Goal: Communication & Community: Answer question/provide support

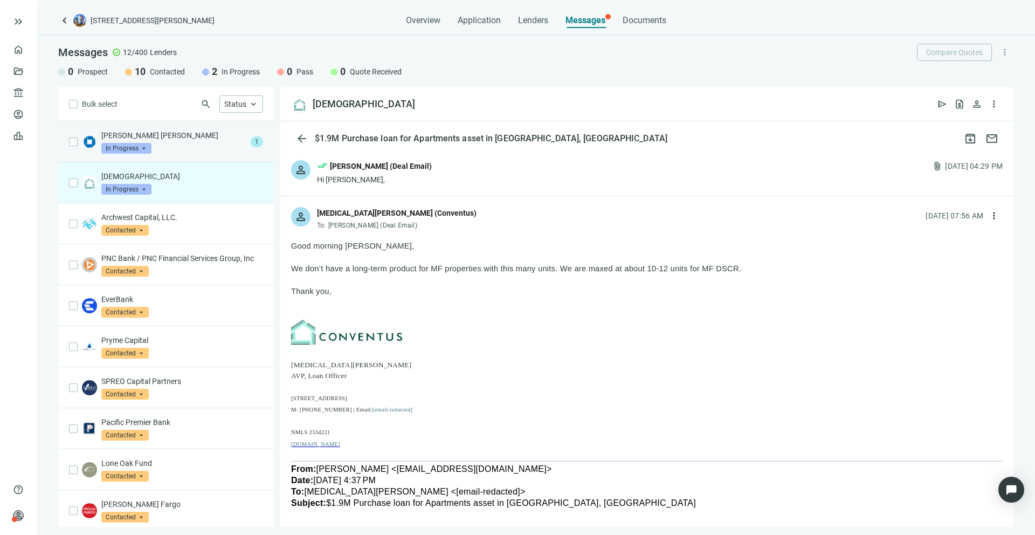
click at [209, 149] on div "[PERSON_NAME] [PERSON_NAME] In Progress arrow_drop_down" at bounding box center [173, 142] width 145 height 24
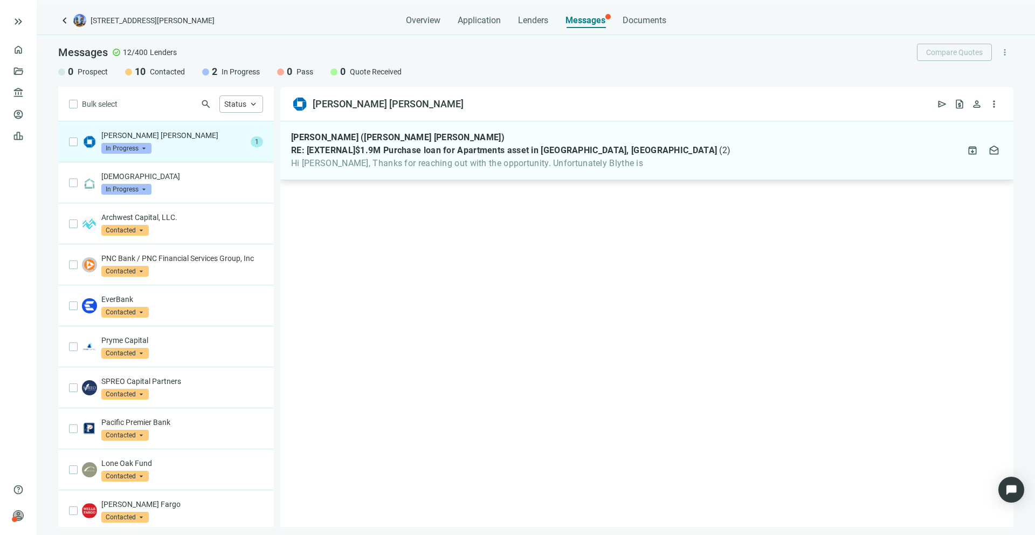
click at [409, 179] on div "[PERSON_NAME] ([PERSON_NAME] [PERSON_NAME]) RE: [EXTERNAL]$1.9M Purchase loan f…" at bounding box center [646, 150] width 733 height 59
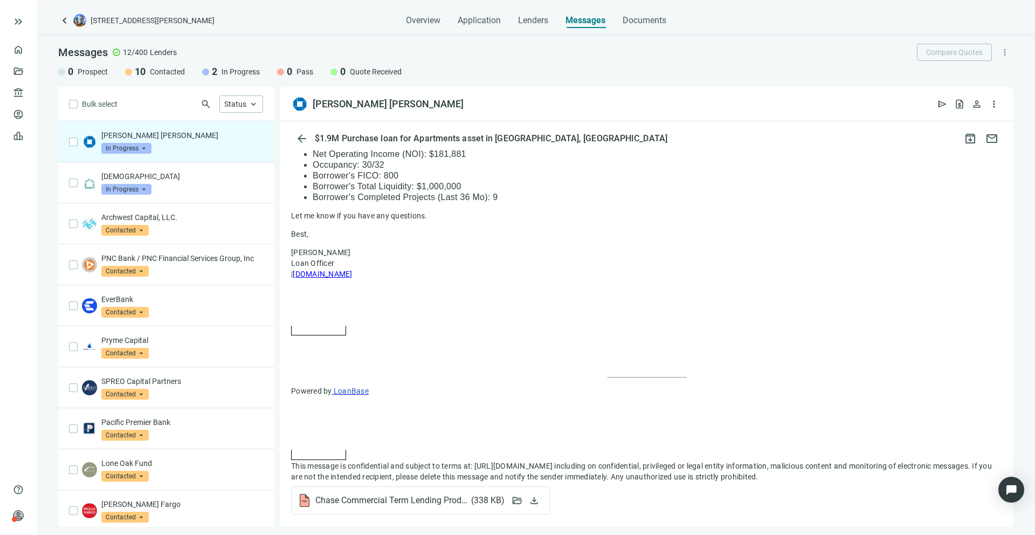
scroll to position [747, 0]
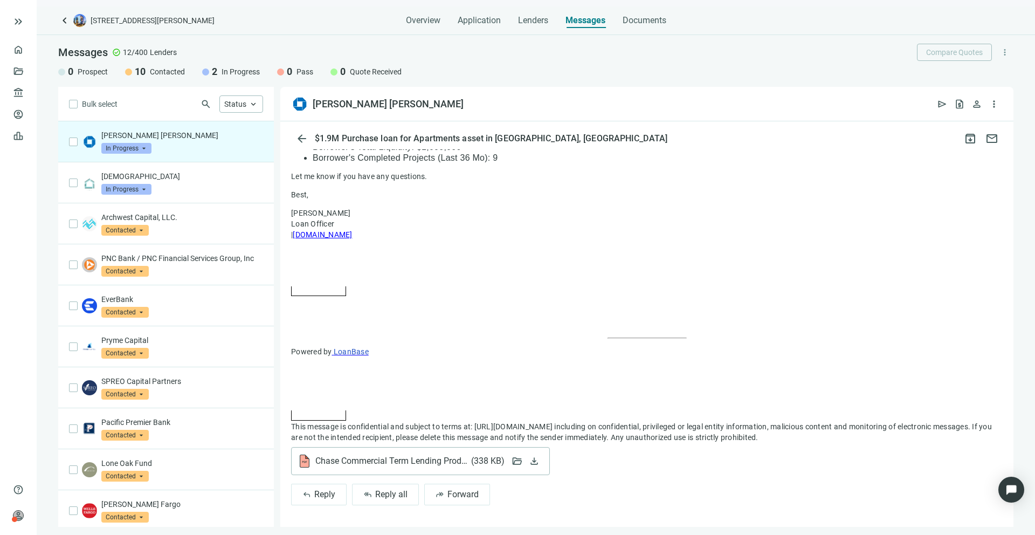
click at [364, 471] on div "Chase Commercial Term Lending Product Sheet.pdf ( 338 KB ) folder_open download" at bounding box center [420, 461] width 259 height 28
click at [361, 461] on span "Chase Commercial Term Lending Product Sheet.pdf ( 338 KB )" at bounding box center [409, 461] width 189 height 11
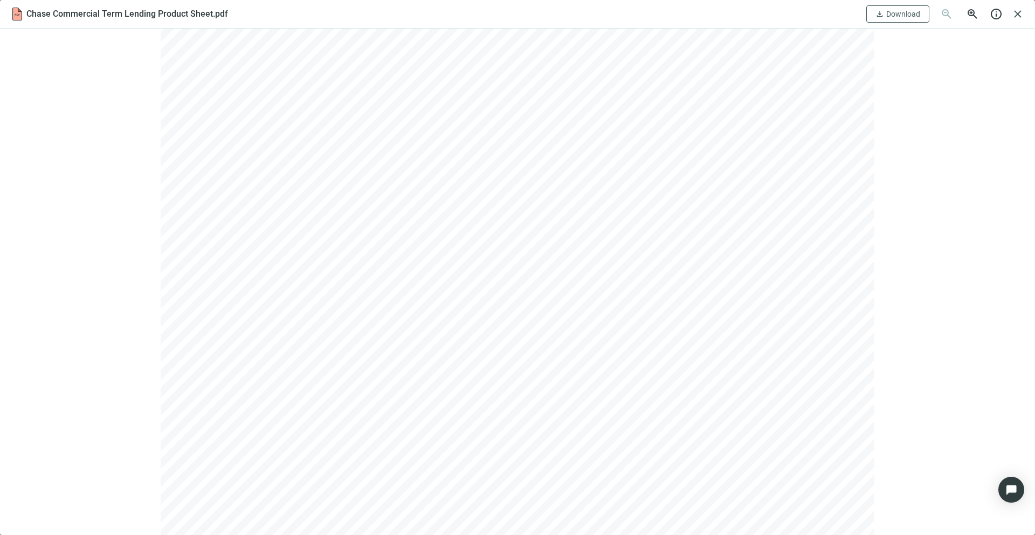
scroll to position [0, 0]
click at [1015, 17] on span "close" at bounding box center [1018, 14] width 13 height 13
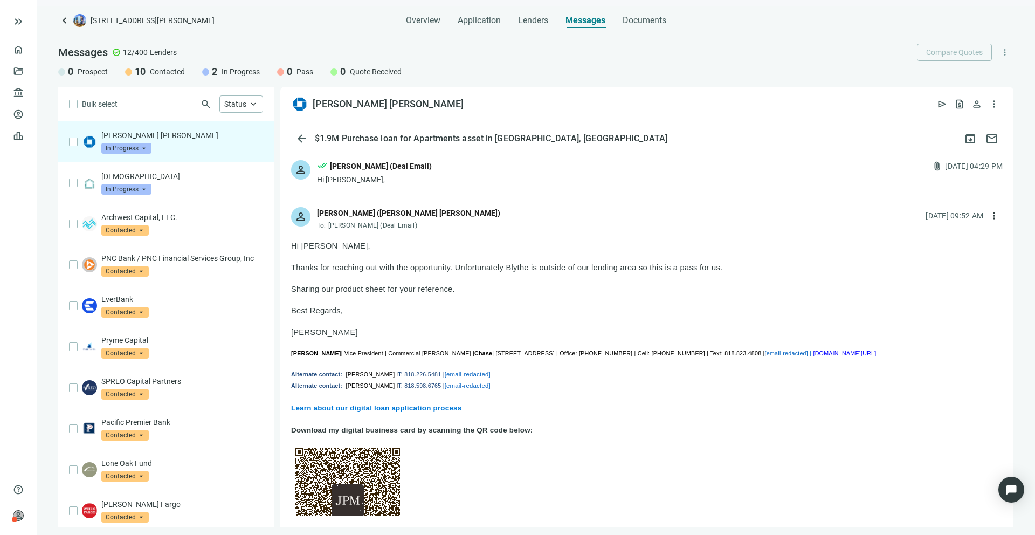
click at [989, 215] on span "more_vert" at bounding box center [994, 215] width 11 height 11
click at [930, 238] on div "reply Reply" at bounding box center [935, 240] width 114 height 19
type textarea "**********"
click at [989, 214] on span "more_vert" at bounding box center [994, 215] width 11 height 11
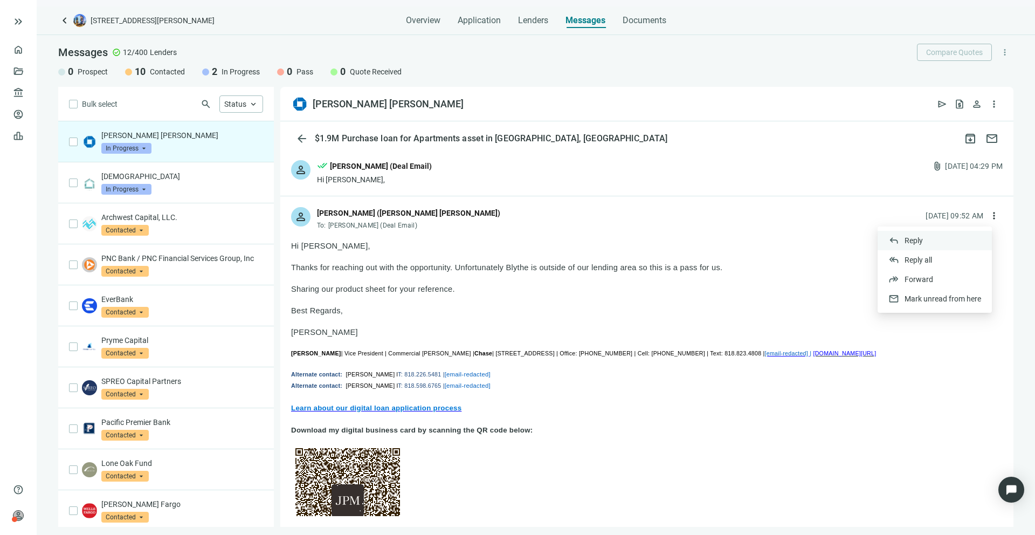
click at [951, 240] on div "reply Reply" at bounding box center [935, 240] width 114 height 19
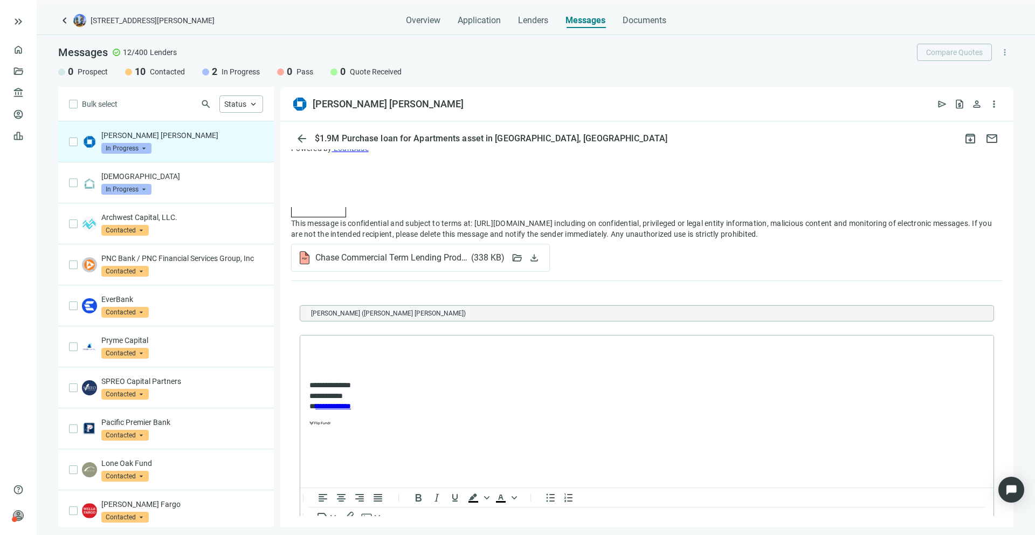
scroll to position [1015, 0]
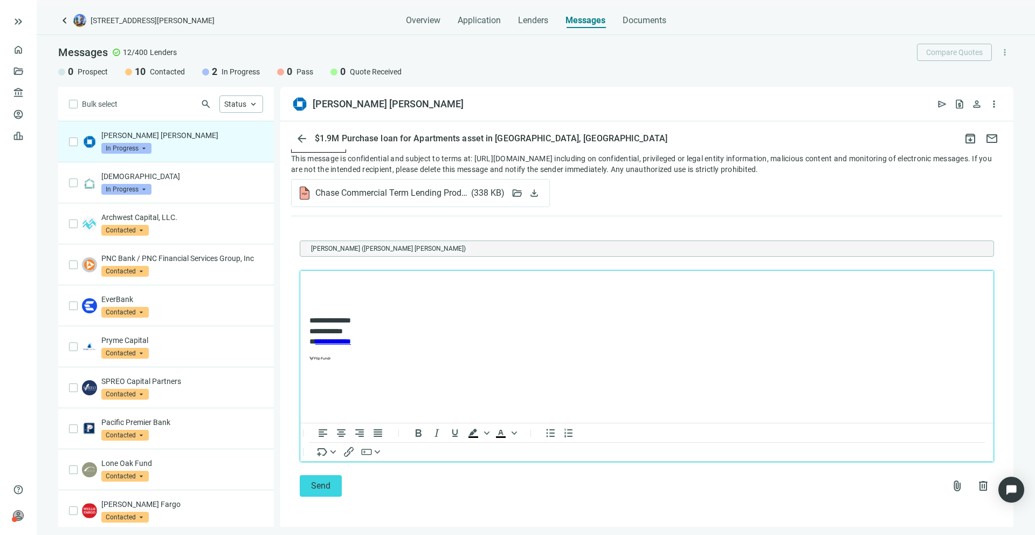
click at [353, 295] on body "**********" at bounding box center [647, 325] width 676 height 93
click at [313, 487] on span "Send" at bounding box center [320, 485] width 19 height 10
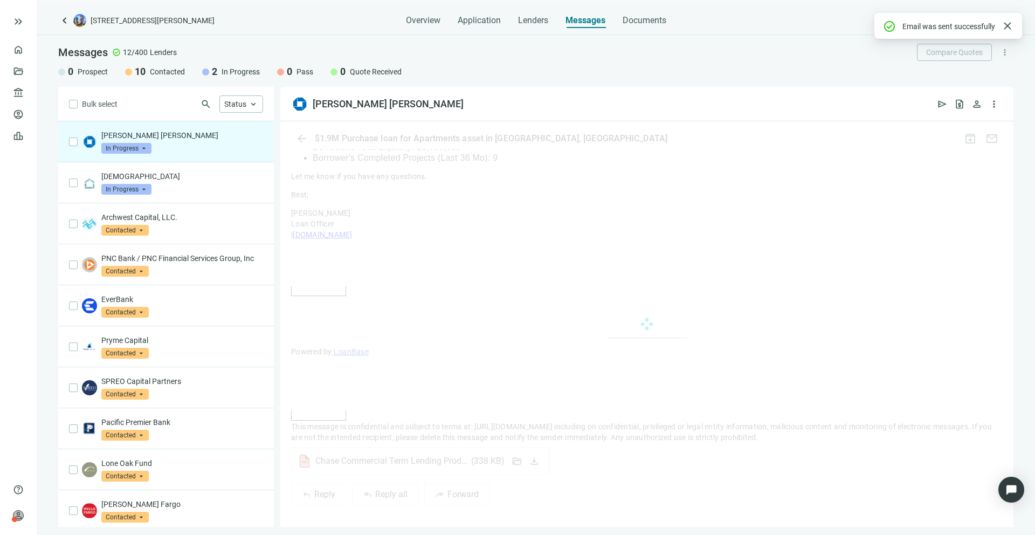
scroll to position [962, 0]
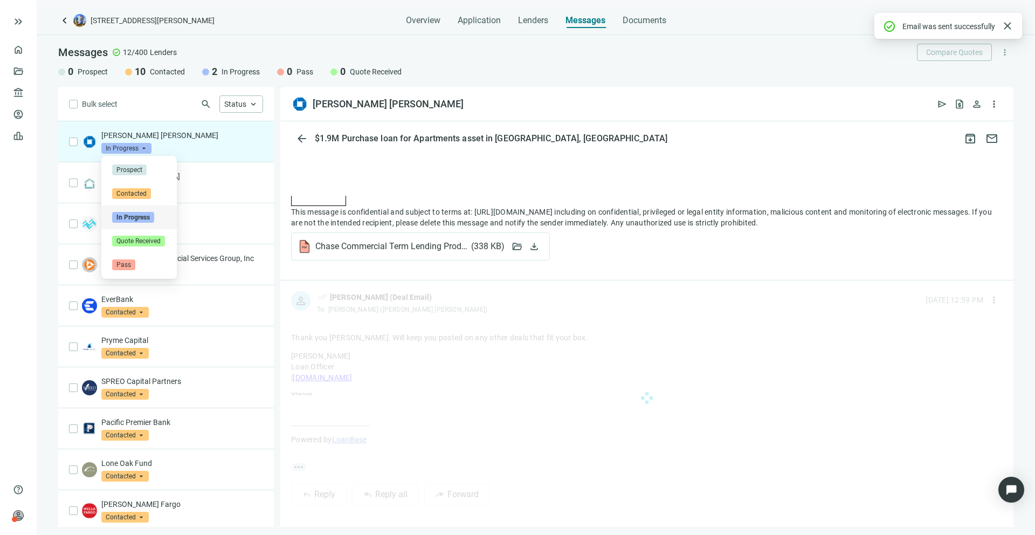
click at [146, 143] on span "In Progress" at bounding box center [126, 148] width 50 height 11
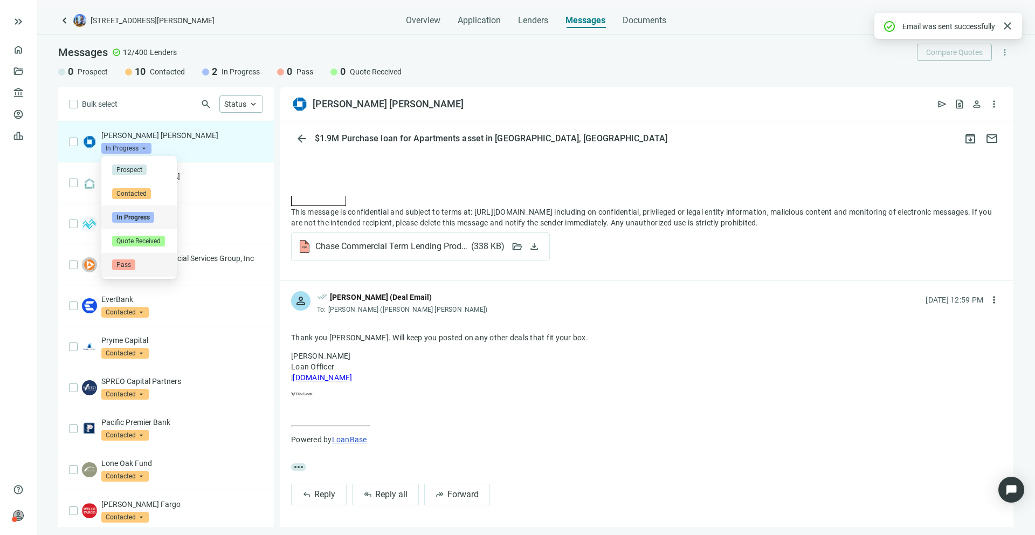
click at [130, 265] on span "Pass" at bounding box center [123, 264] width 23 height 11
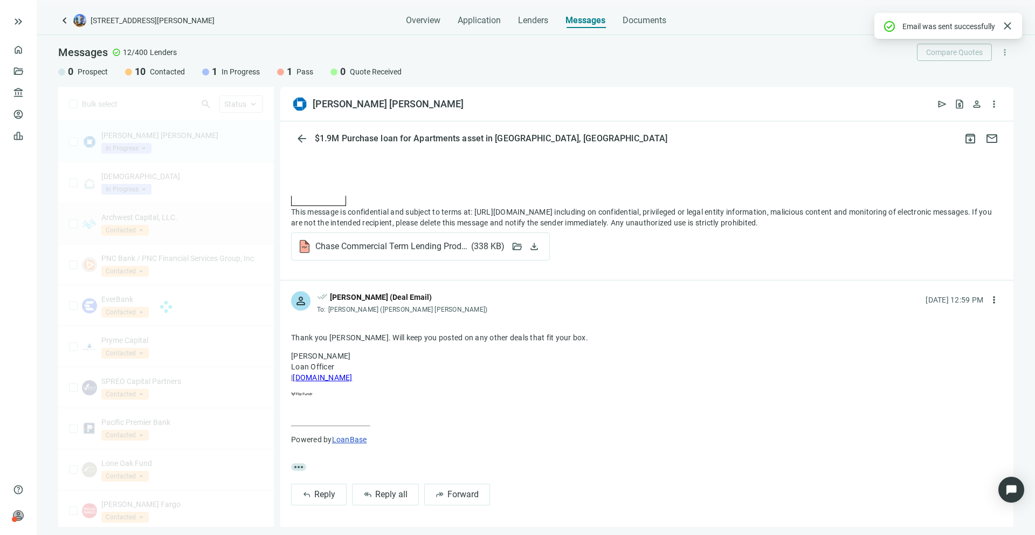
scroll to position [0, 0]
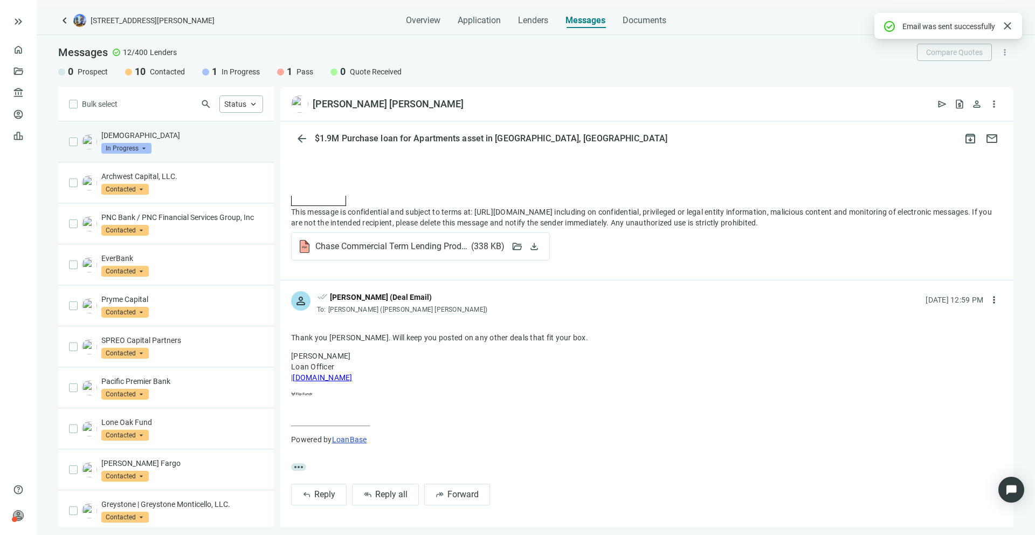
click at [165, 137] on p "[DEMOGRAPHIC_DATA]" at bounding box center [182, 135] width 162 height 11
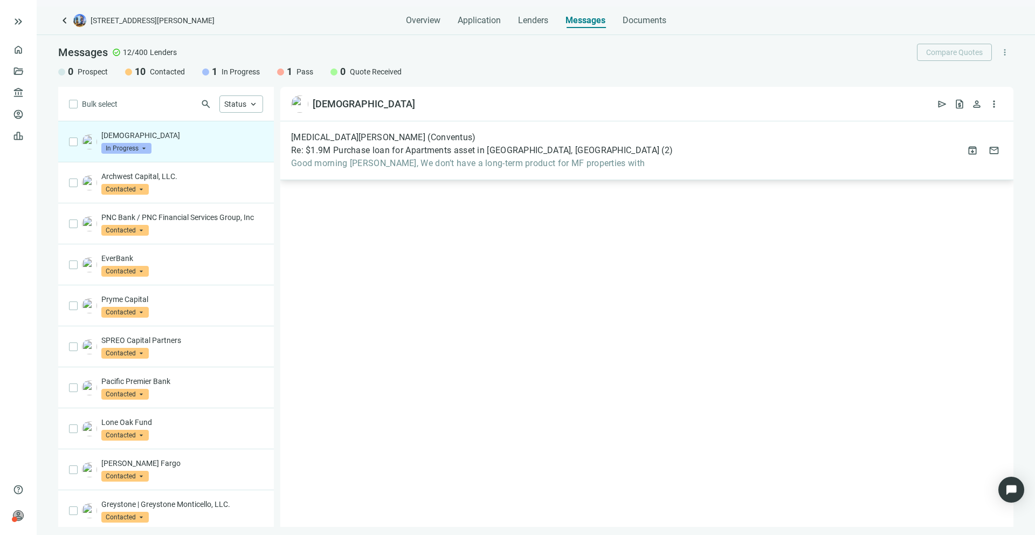
click at [431, 164] on span "Good morning [PERSON_NAME], We don’t have a long-term product for MF properties…" at bounding box center [482, 163] width 382 height 11
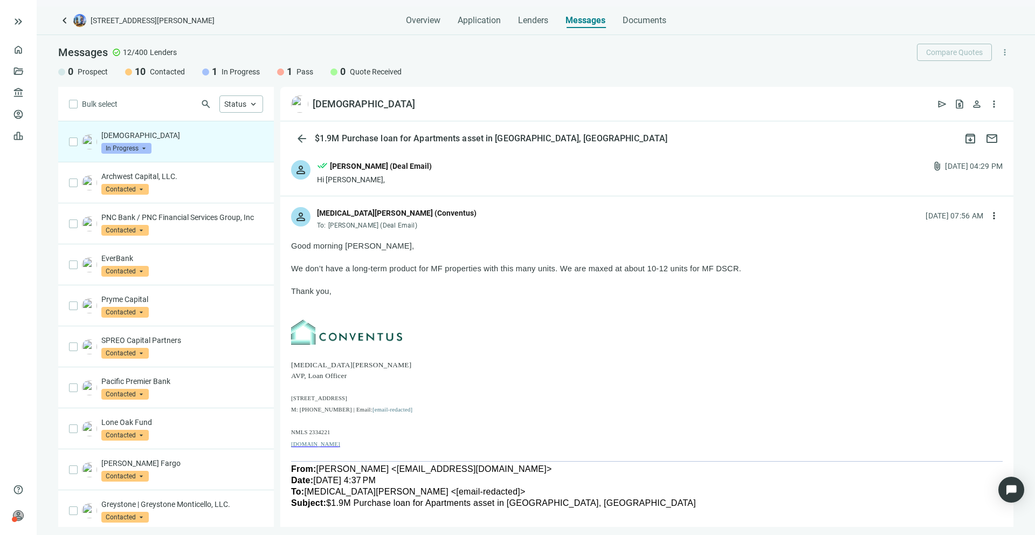
click at [322, 366] on span "[MEDICAL_DATA][PERSON_NAME]" at bounding box center [351, 365] width 120 height 8
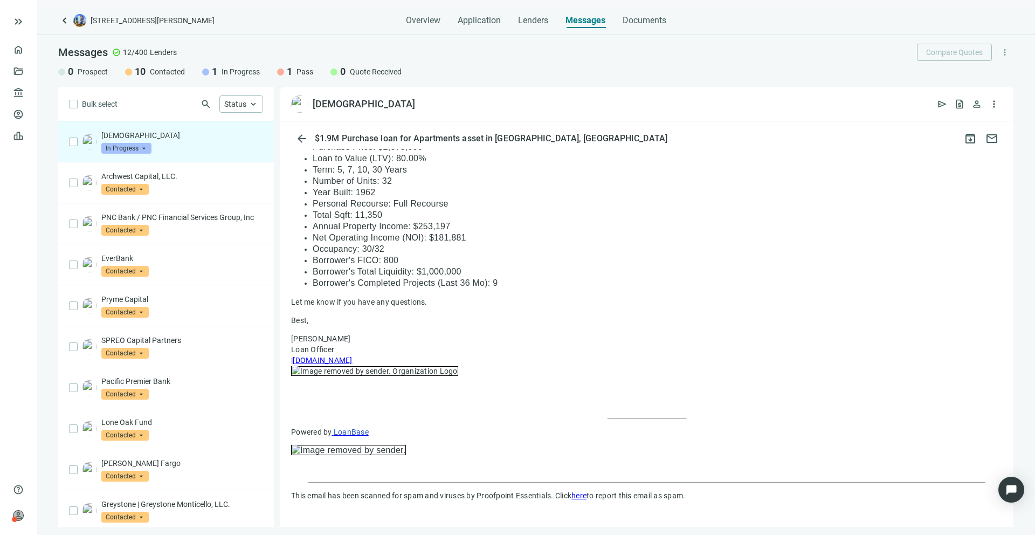
scroll to position [543, 0]
click at [215, 359] on div "SPREO Capital Partners Contacted arrow_drop_down" at bounding box center [182, 347] width 162 height 24
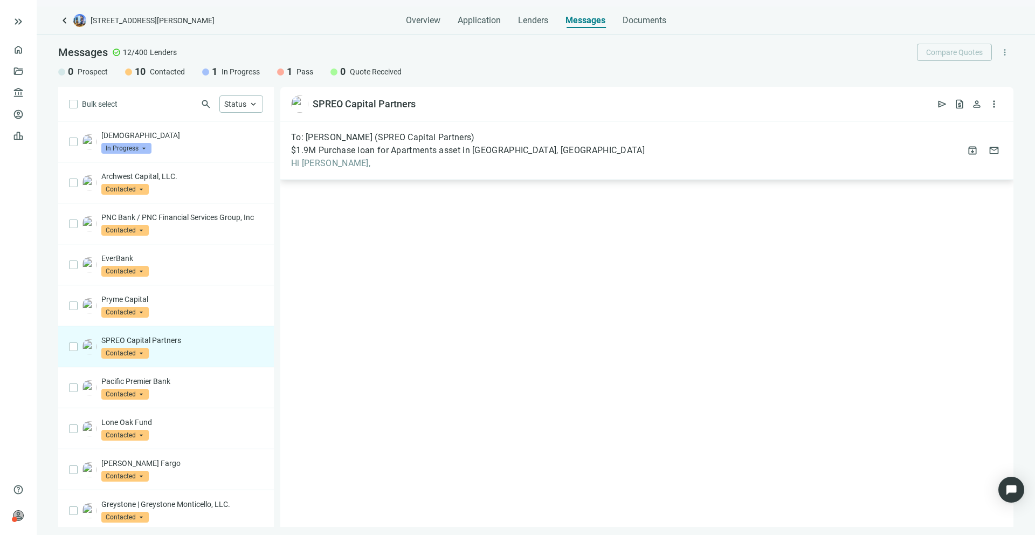
click at [376, 139] on span "To: [PERSON_NAME] (SPREO Capital Partners)" at bounding box center [383, 137] width 184 height 11
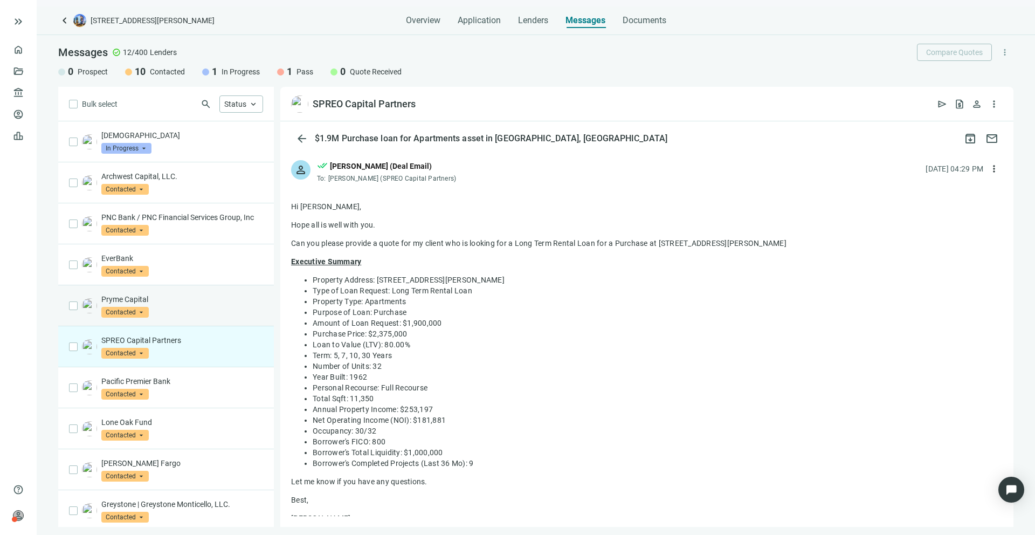
click at [216, 301] on div "Pryme Capital Contacted arrow_drop_down" at bounding box center [166, 305] width 216 height 41
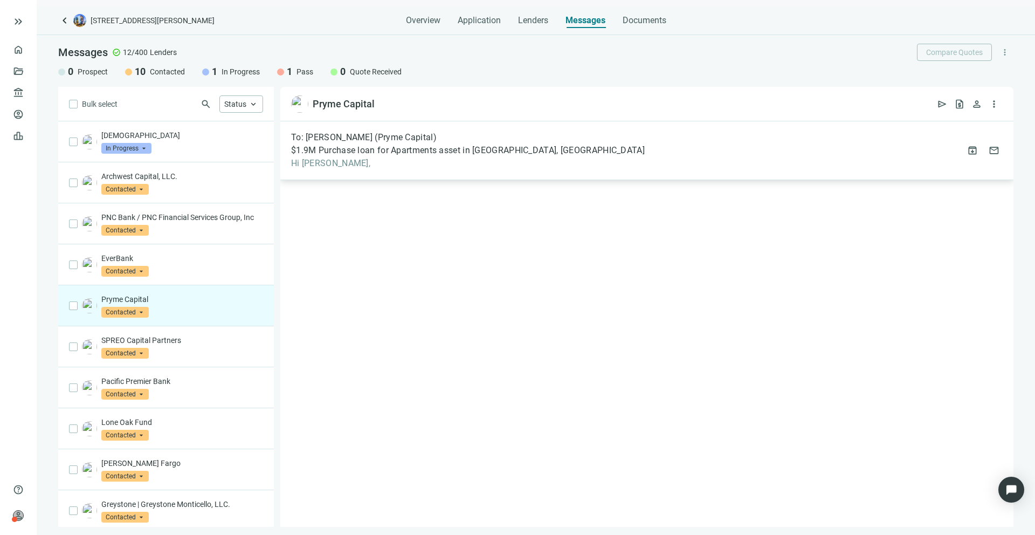
click at [324, 156] on div "To: [PERSON_NAME] (Pryme Capital) $1.9M Purchase loan for Apartments asset in […" at bounding box center [468, 150] width 354 height 37
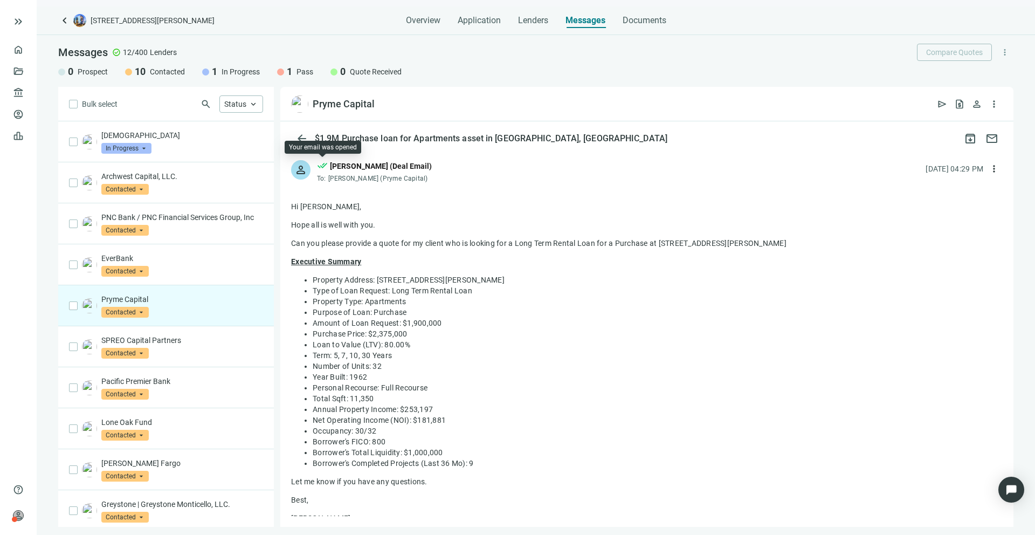
click at [323, 166] on span "done_all" at bounding box center [322, 167] width 11 height 14
click at [468, 175] on div "person done_all [PERSON_NAME] (Deal Email) To: [PERSON_NAME] (Pryme Capital) [D…" at bounding box center [646, 167] width 733 height 36
click at [149, 150] on span "In Progress" at bounding box center [126, 148] width 50 height 11
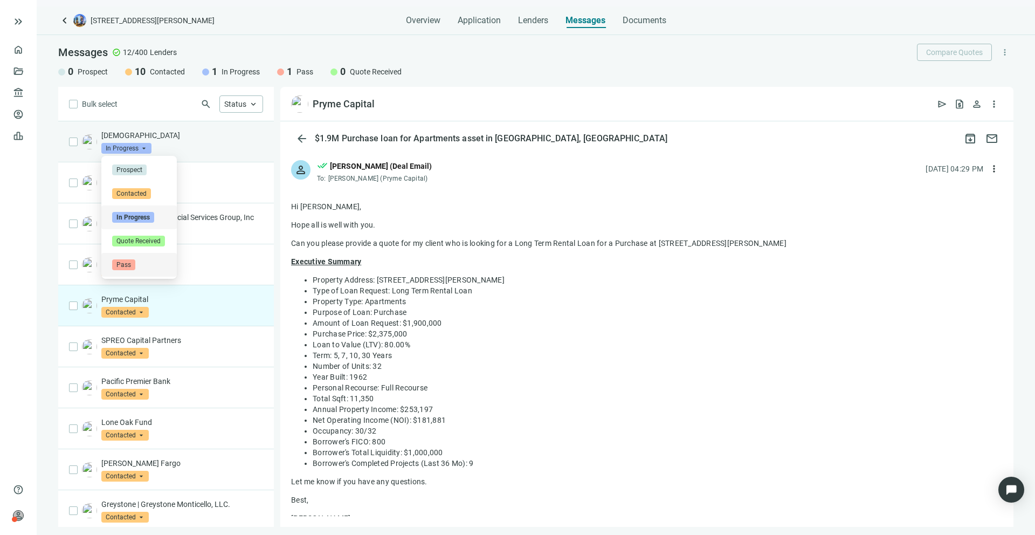
click at [129, 265] on span "Pass" at bounding box center [123, 264] width 23 height 11
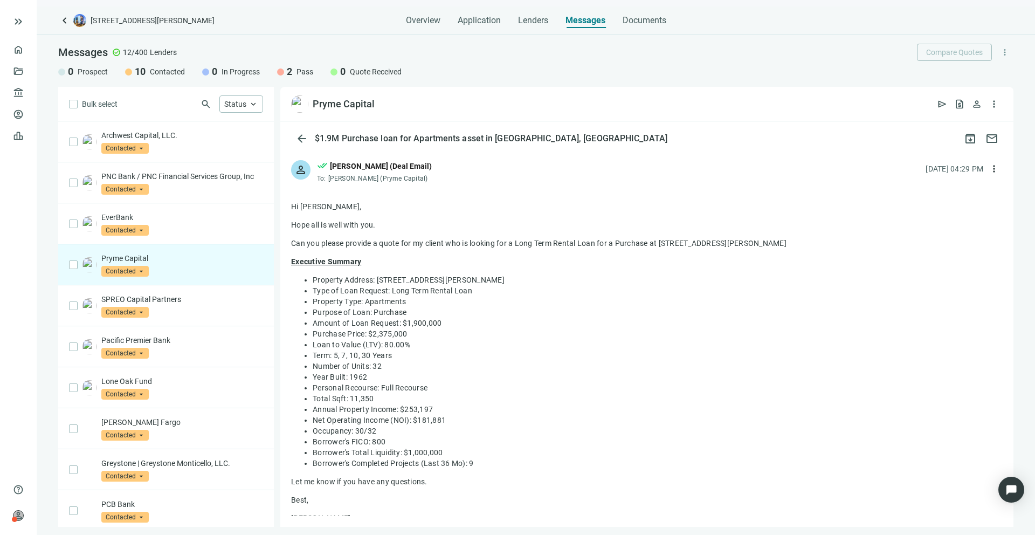
scroll to position [97, 0]
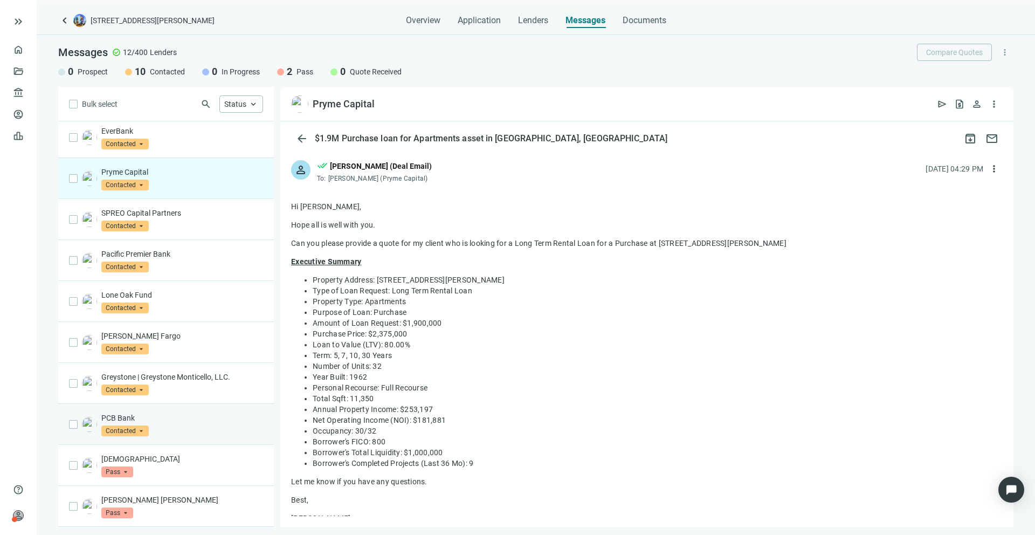
click at [177, 411] on div "PCB Bank Contacted arrow_drop_down" at bounding box center [166, 424] width 216 height 41
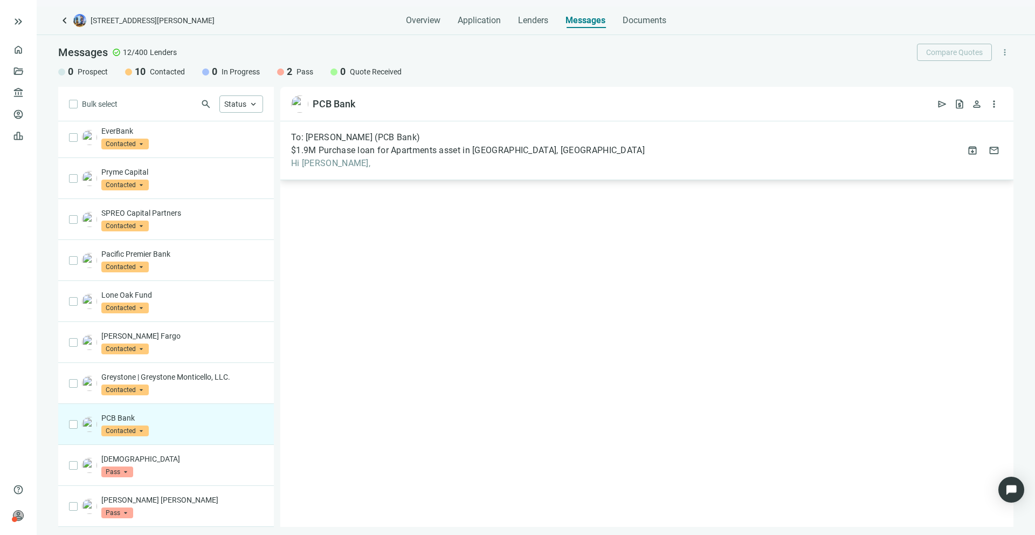
click at [453, 147] on span "$1.9M Purchase loan for Apartments asset in [GEOGRAPHIC_DATA], [GEOGRAPHIC_DATA]" at bounding box center [468, 150] width 354 height 11
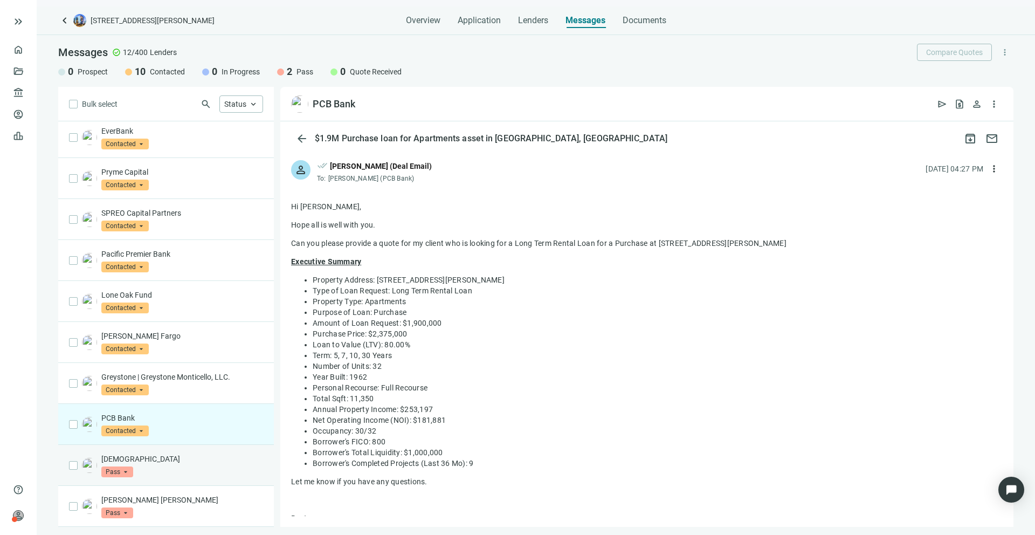
click at [182, 457] on p "[DEMOGRAPHIC_DATA]" at bounding box center [182, 458] width 162 height 11
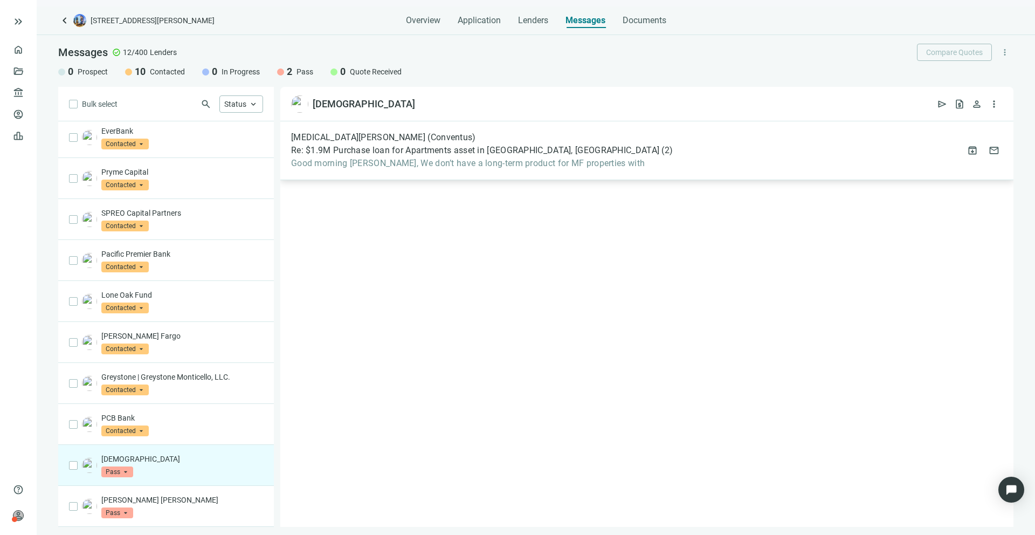
click at [566, 159] on span "Good morning [PERSON_NAME], We don’t have a long-term product for MF properties…" at bounding box center [482, 163] width 382 height 11
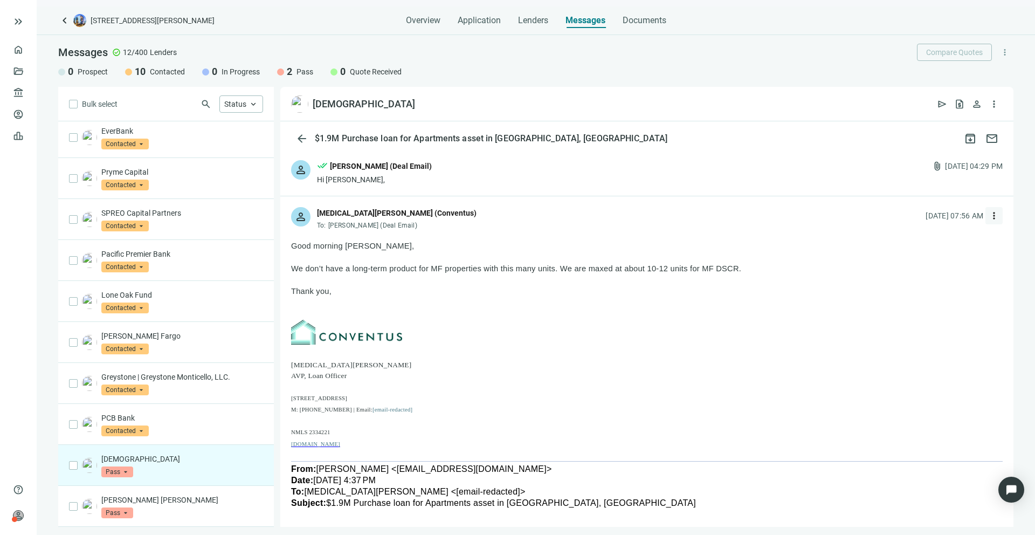
click at [989, 215] on span "more_vert" at bounding box center [994, 215] width 11 height 11
click at [697, 247] on p "Good morning [PERSON_NAME]," at bounding box center [647, 245] width 712 height 11
click at [321, 442] on span "[DOMAIN_NAME]" at bounding box center [315, 444] width 49 height 6
